Goal: Information Seeking & Learning: Learn about a topic

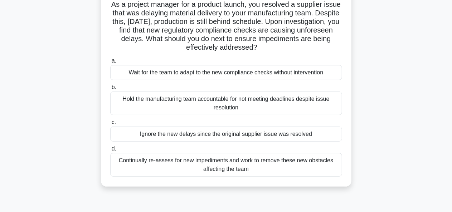
scroll to position [73, 0]
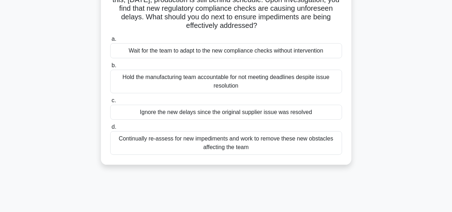
click at [207, 145] on div "Continually re-assess for new impediments and work to remove these new obstacle…" at bounding box center [226, 143] width 232 height 24
click at [110, 130] on input "d. Continually re-assess for new impediments and work to remove these new obsta…" at bounding box center [110, 127] width 0 height 5
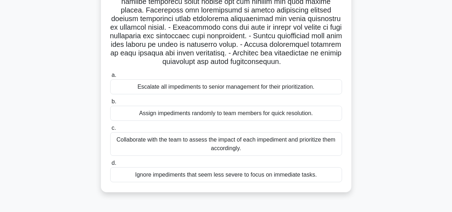
scroll to position [168, 0]
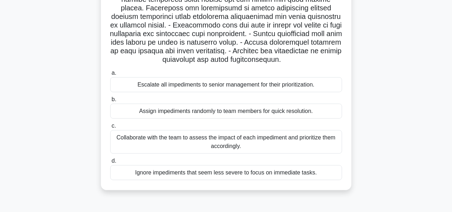
click at [187, 132] on div "Collaborate with the team to assess the impact of each impediment and prioritiz…" at bounding box center [226, 142] width 232 height 24
click at [110, 128] on input "c. Collaborate with the team to assess the impact of each impediment and priori…" at bounding box center [110, 126] width 0 height 5
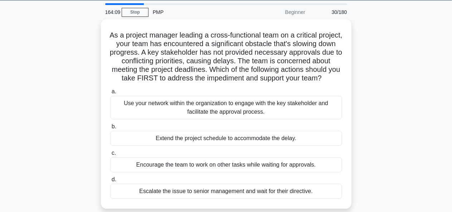
scroll to position [25, 0]
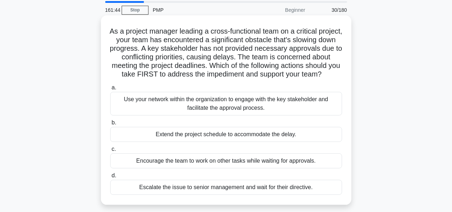
click at [190, 116] on div "Use your network within the organization to engage with the key stakeholder and…" at bounding box center [226, 104] width 232 height 24
click at [110, 90] on input "a. Use your network within the organization to engage with the key stakeholder …" at bounding box center [110, 88] width 0 height 5
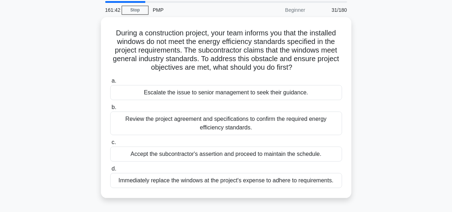
scroll to position [0, 0]
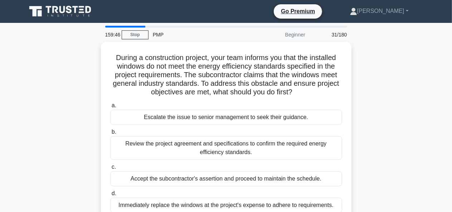
click at [47, 142] on div "During a construction project, your team informs you that the installed windows…" at bounding box center [226, 137] width 408 height 190
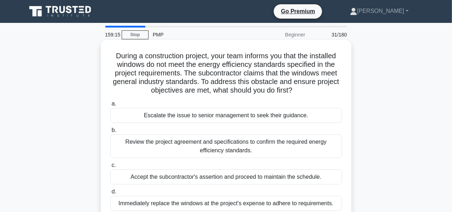
click at [203, 157] on div "Review the project agreement and specifications to confirm the required energy …" at bounding box center [226, 147] width 232 height 24
click at [110, 133] on input "b. Review the project agreement and specifications to confirm the required ener…" at bounding box center [110, 130] width 0 height 5
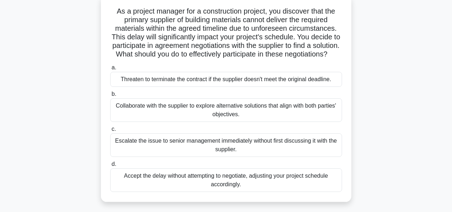
scroll to position [48, 0]
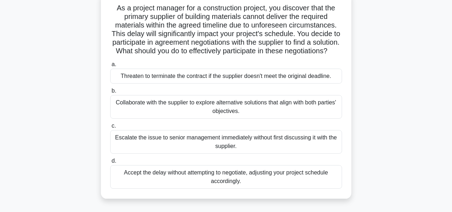
click at [268, 119] on div "Collaborate with the supplier to explore alternative solutions that align with …" at bounding box center [226, 107] width 232 height 24
click at [110, 93] on input "b. Collaborate with the supplier to explore alternative solutions that align wi…" at bounding box center [110, 91] width 0 height 5
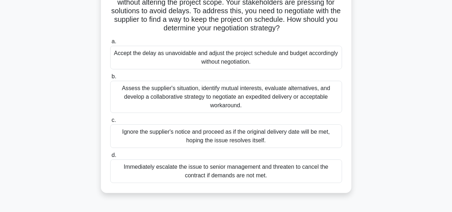
scroll to position [101, 0]
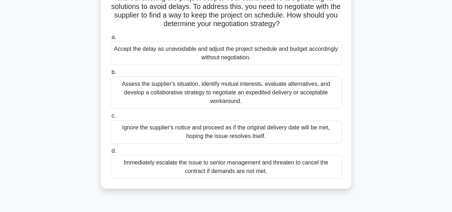
click at [258, 106] on div "Assess the supplier's situation, identify mutual interests, evaluate alternativ…" at bounding box center [226, 93] width 232 height 32
click at [110, 75] on input "b. Assess the supplier's situation, identify mutual interests, evaluate alterna…" at bounding box center [110, 72] width 0 height 5
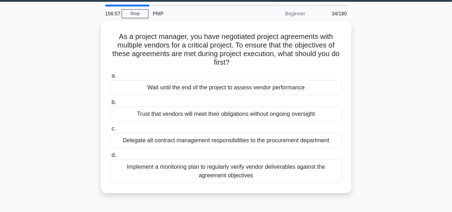
scroll to position [0, 0]
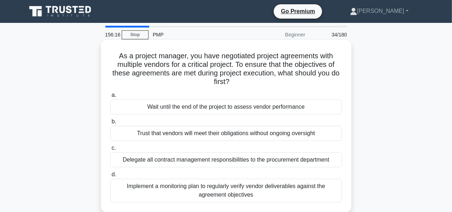
click at [241, 192] on div "Implement a monitoring plan to regularly verify vendor deliverables against the…" at bounding box center [226, 191] width 232 height 24
click at [110, 177] on input "d. Implement a monitoring plan to regularly verify vendor deliverables against …" at bounding box center [110, 174] width 0 height 5
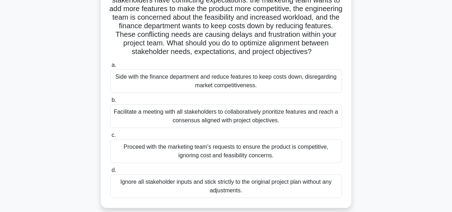
click at [241, 128] on div "Facilitate a meeting with all stakeholders to collaboratively prioritize featur…" at bounding box center [226, 116] width 232 height 24
click at [110, 103] on input "b. Facilitate a meeting with all stakeholders to collaboratively prioritize fea…" at bounding box center [110, 100] width 0 height 5
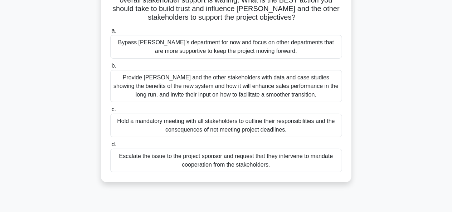
scroll to position [130, 0]
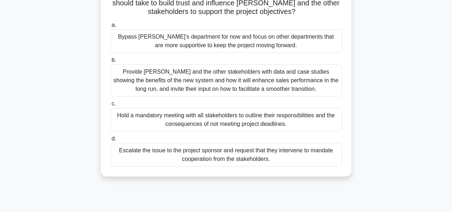
click at [257, 84] on div "Provide [PERSON_NAME] and the other stakeholders with data and case studies sho…" at bounding box center [226, 80] width 232 height 32
click at [110, 63] on input "b. Provide [PERSON_NAME] and the other stakeholders with data and case studies …" at bounding box center [110, 60] width 0 height 5
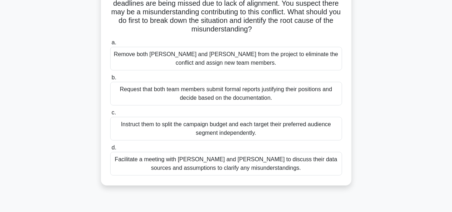
scroll to position [118, 0]
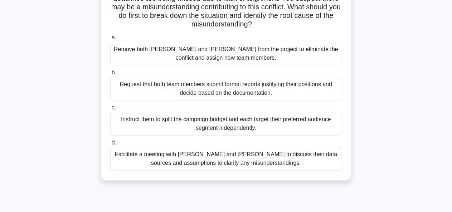
click at [221, 151] on div "Facilitate a meeting with [PERSON_NAME] and [PERSON_NAME] to discuss their data…" at bounding box center [226, 159] width 232 height 24
click at [110, 145] on input "d. Facilitate a meeting with [PERSON_NAME] and [PERSON_NAME] to discuss their d…" at bounding box center [110, 143] width 0 height 5
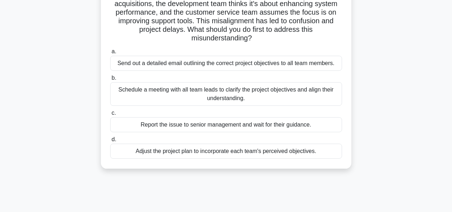
scroll to position [89, 0]
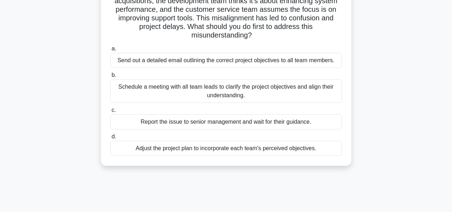
click at [254, 91] on div "Schedule a meeting with all team leads to clarify the project objectives and al…" at bounding box center [226, 91] width 232 height 24
click at [110, 78] on input "b. Schedule a meeting with all team leads to clarify the project objectives and…" at bounding box center [110, 75] width 0 height 5
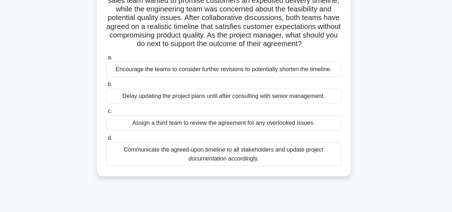
scroll to position [73, 0]
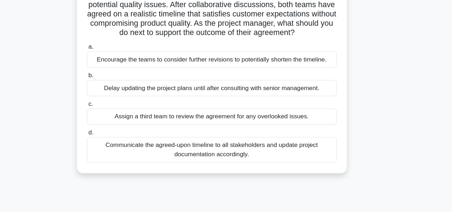
click at [242, 164] on div "Communicate the agreed-upon timeline to all stakeholders and update project doc…" at bounding box center [226, 152] width 232 height 24
click at [110, 138] on input "d. Communicate the agreed-upon timeline to all stakeholders and update project …" at bounding box center [110, 136] width 0 height 5
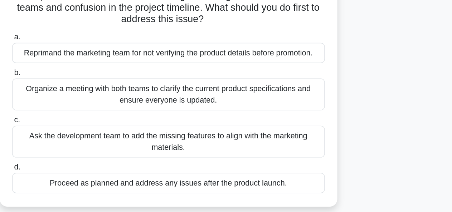
scroll to position [59, 0]
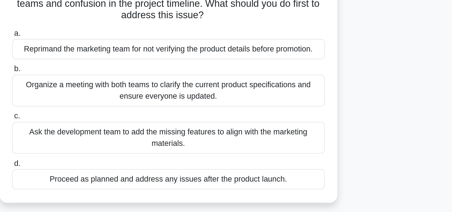
click at [245, 121] on div "Organize a meeting with both teams to clarify the current product specification…" at bounding box center [226, 114] width 232 height 24
click at [110, 100] on input "b. Organize a meeting with both teams to clarify the current product specificat…" at bounding box center [110, 97] width 0 height 5
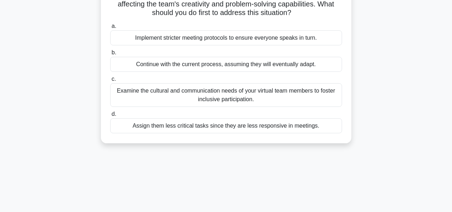
scroll to position [88, 0]
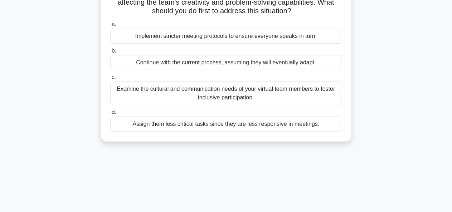
click at [247, 94] on div "Examine the cultural and communication needs of your virtual team members to fo…" at bounding box center [226, 94] width 232 height 24
click at [110, 80] on input "c. Examine the cultural and communication needs of your virtual team members to…" at bounding box center [110, 77] width 0 height 5
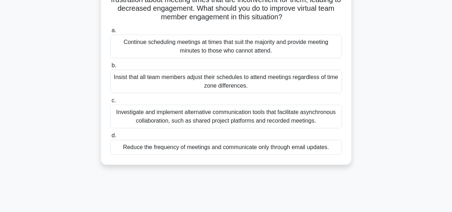
scroll to position [93, 0]
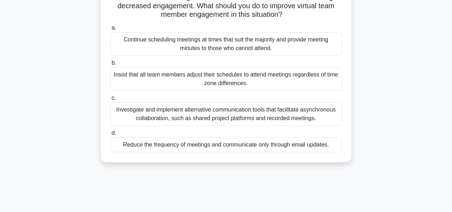
click at [240, 119] on div "Investigate and implement alternative communication tools that facilitate async…" at bounding box center [226, 114] width 232 height 24
click at [110, 101] on input "c. Investigate and implement alternative communication tools that facilitate as…" at bounding box center [110, 98] width 0 height 5
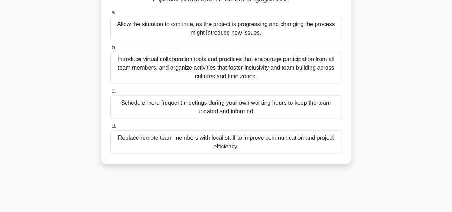
scroll to position [115, 0]
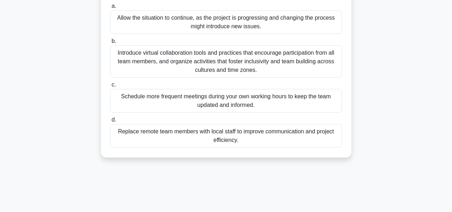
click at [231, 67] on div "Introduce virtual collaboration tools and practices that encourage participatio…" at bounding box center [226, 61] width 232 height 32
click at [110, 44] on input "b. Introduce virtual collaboration tools and practices that encourage participa…" at bounding box center [110, 41] width 0 height 5
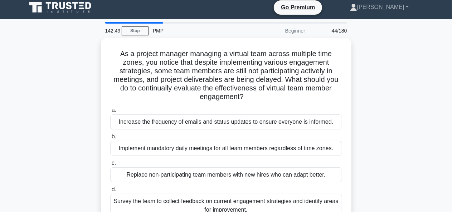
scroll to position [0, 0]
